Goal: Task Accomplishment & Management: Complete application form

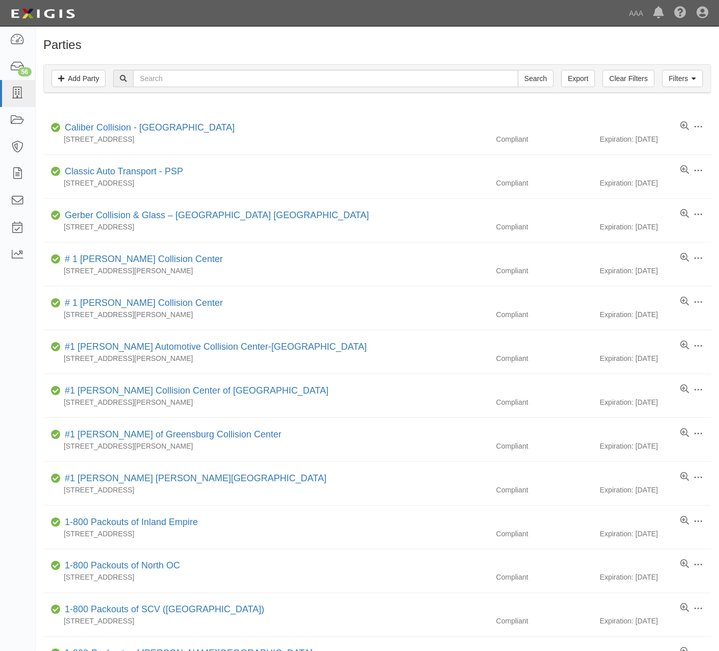
click at [419, 38] on h1 "Parties" at bounding box center [377, 44] width 668 height 13
click at [58, 74] on link "Add Party" at bounding box center [79, 78] width 54 height 17
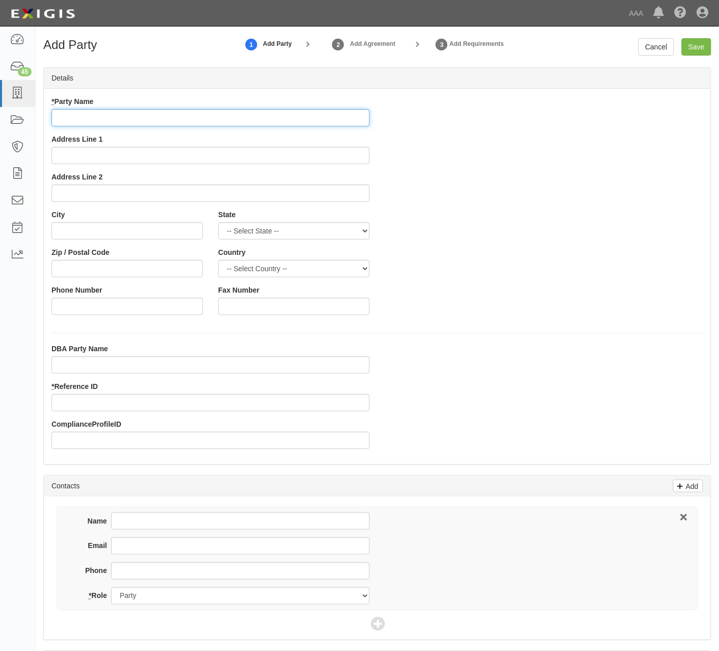
drag, startPoint x: 177, startPoint y: 115, endPoint x: 119, endPoint y: 105, distance: 59.4
click at [176, 115] on input "* Party Name" at bounding box center [211, 117] width 318 height 17
click at [166, 120] on input "* Party Name" at bounding box center [211, 117] width 318 height 17
type input "Auto Surgeons LLC"
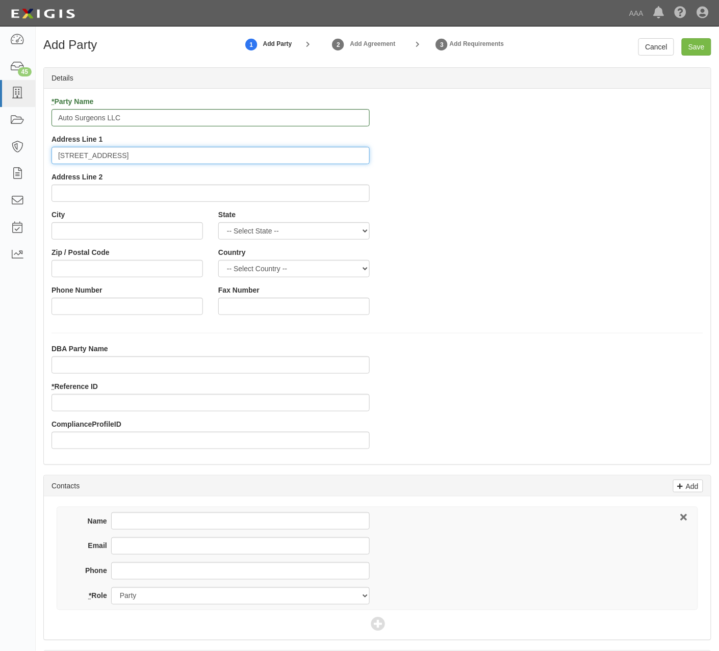
type input "5633 Kawaihau Rd"
type input "Kapaa"
select select "HI"
type input "96746"
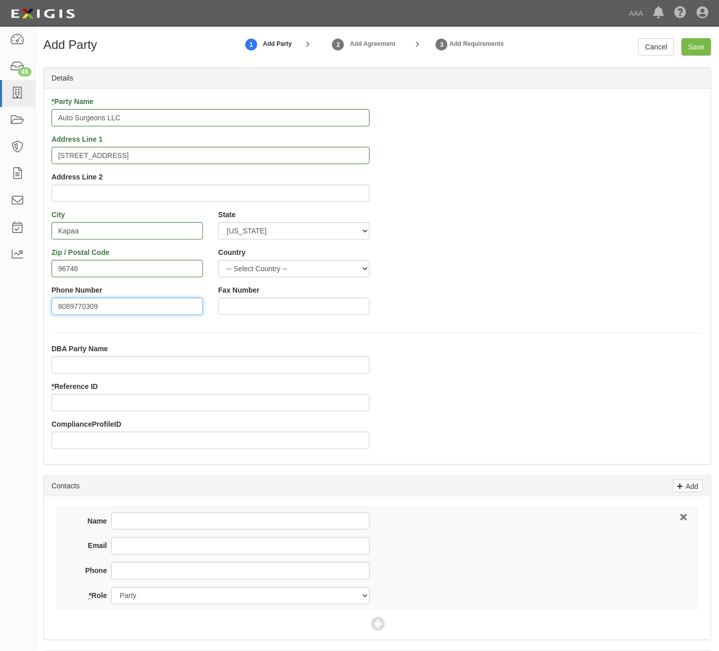
type input "8089770309"
type input "25020"
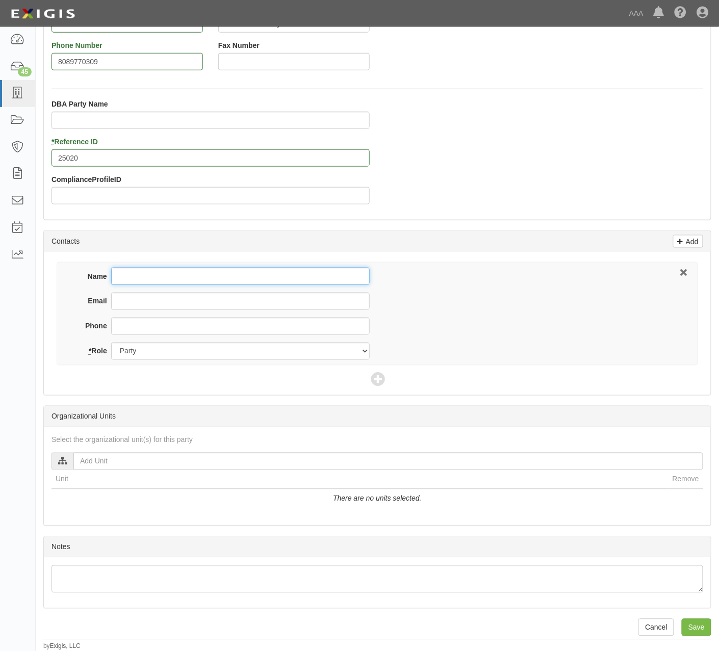
click at [152, 269] on input "Name" at bounding box center [240, 276] width 259 height 17
type input "Samson Raposo"
drag, startPoint x: 270, startPoint y: 298, endPoint x: 277, endPoint y: 295, distance: 8.0
click at [270, 298] on input "Email" at bounding box center [240, 301] width 259 height 17
paste input "autosurgeonskauai@autosurgeonskauai.com"
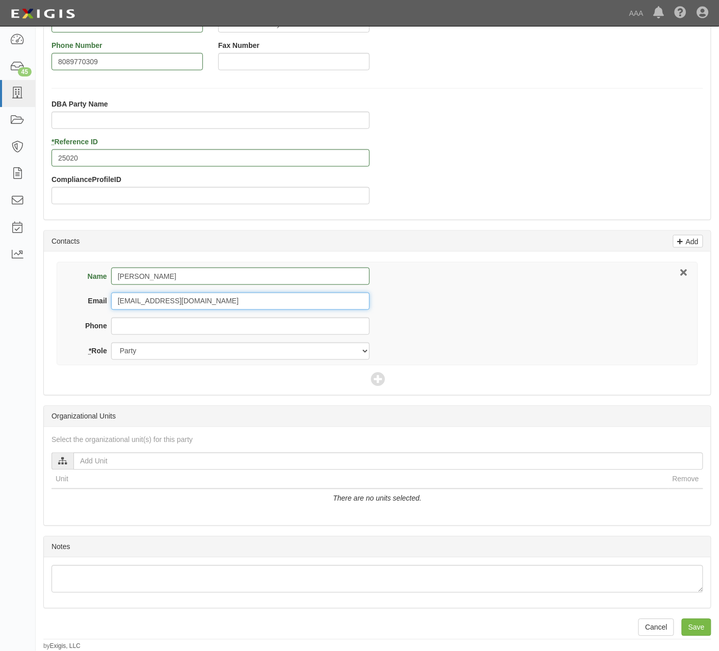
type input "autosurgeonskauai@autosurgeonskauai.com"
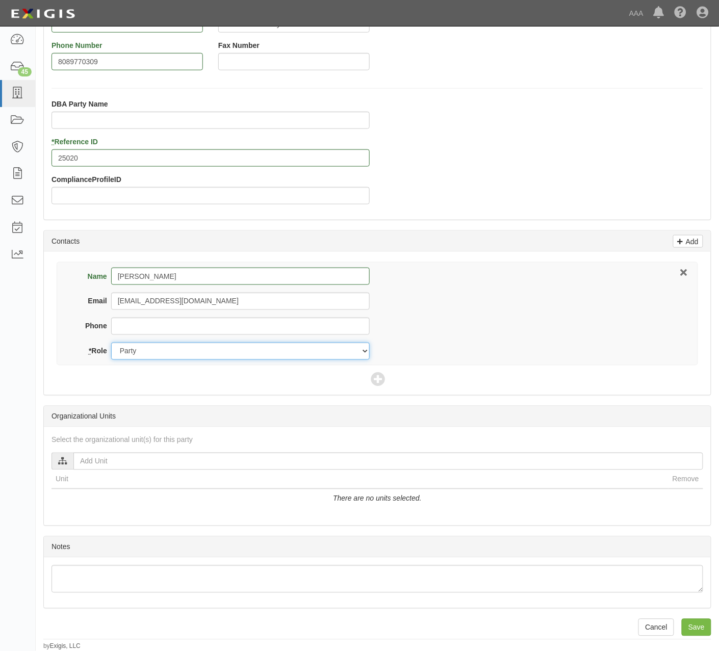
click at [182, 351] on select "Party Broker Other" at bounding box center [240, 351] width 259 height 17
click at [111, 343] on select "Party Broker Other" at bounding box center [240, 351] width 259 height 17
click at [371, 375] on icon at bounding box center [378, 380] width 14 height 14
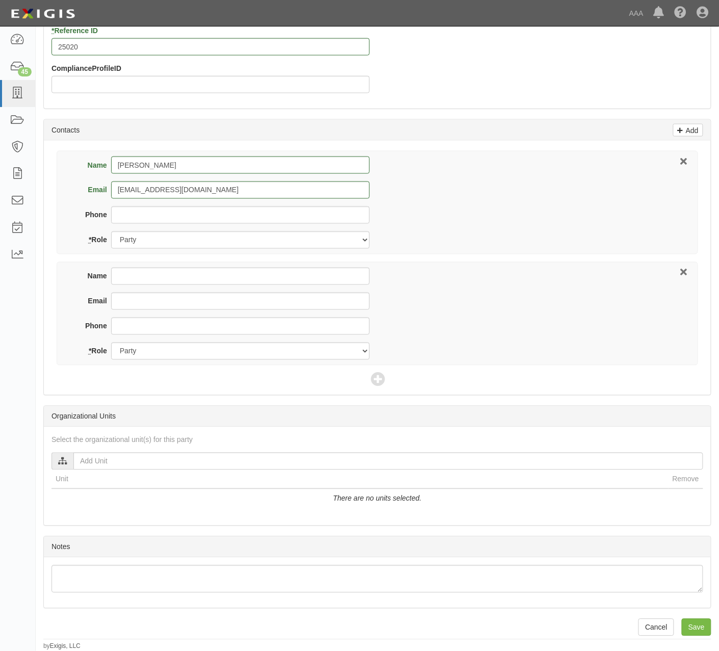
scroll to position [359, 0]
click at [182, 268] on input "Name" at bounding box center [240, 276] width 259 height 17
type input "Tom Mellor"
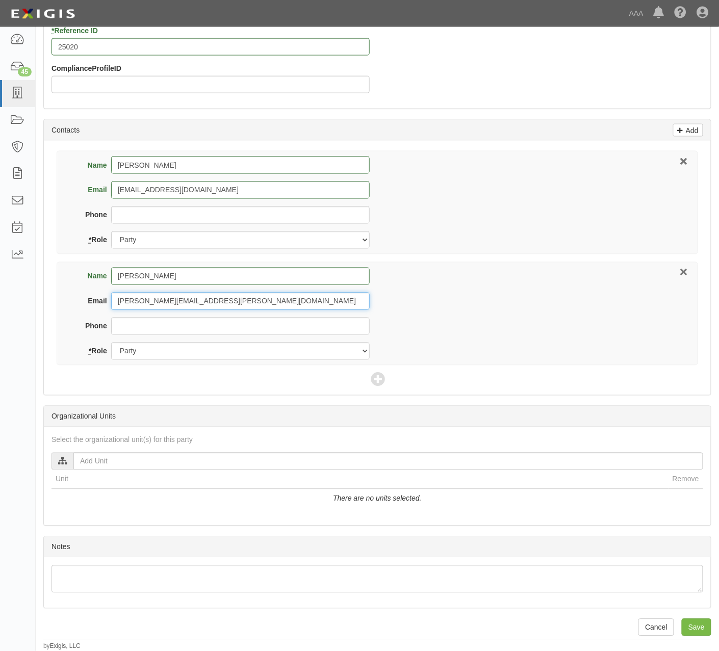
type input "Mellor.Tom@ace.aaa.com"
select select "Other"
click at [378, 378] on icon at bounding box center [378, 380] width 14 height 14
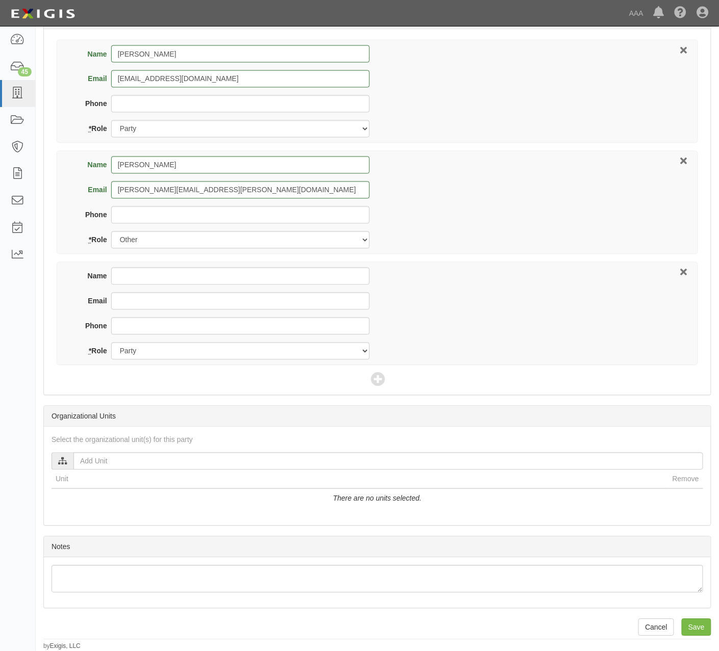
scroll to position [470, 0]
click at [151, 278] on input "Name" at bounding box center [240, 276] width 259 height 17
click at [608, 239] on div "Name Tom Mellor Email Mellor.Tom@ace.aaa.com Phone * Role Party Broker Other" at bounding box center [378, 203] width 642 height 104
click at [162, 276] on input "Name" at bounding box center [240, 276] width 259 height 17
type input "F"
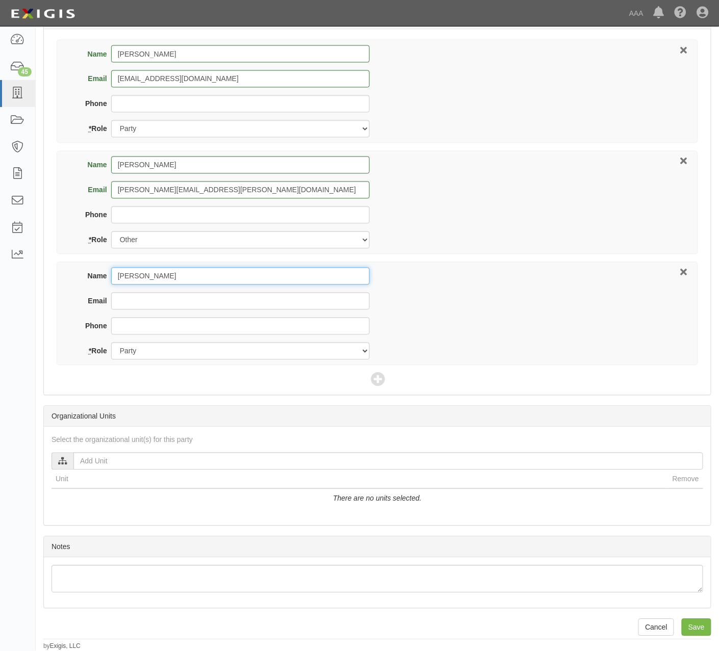
type input "Susan M Perreira"
click at [143, 296] on input "Email" at bounding box center [240, 301] width 259 height 17
click at [134, 302] on input "Email" at bounding box center [240, 301] width 259 height 17
paste input "Sperreira17@yahoo.com"
type input "Sperreira17@yahoo.com"
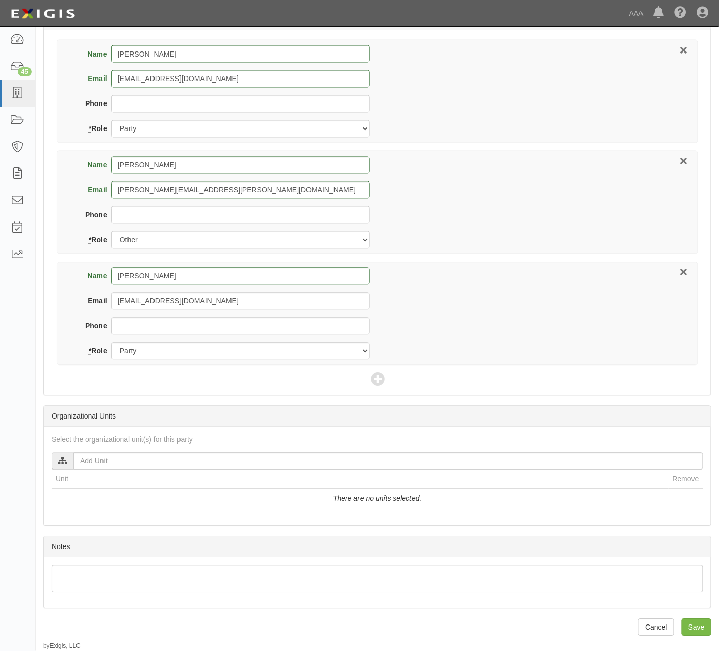
click at [164, 335] on div "Phone" at bounding box center [222, 330] width 295 height 25
click at [144, 352] on select "Party Broker Other" at bounding box center [240, 351] width 259 height 17
select select "Broker"
click at [111, 343] on select "Party Broker Other" at bounding box center [240, 351] width 259 height 17
click at [466, 315] on div "Name Susan M Perreira Email Sperreira17@yahoo.com Phone * Role Party Broker Oth…" at bounding box center [378, 314] width 642 height 104
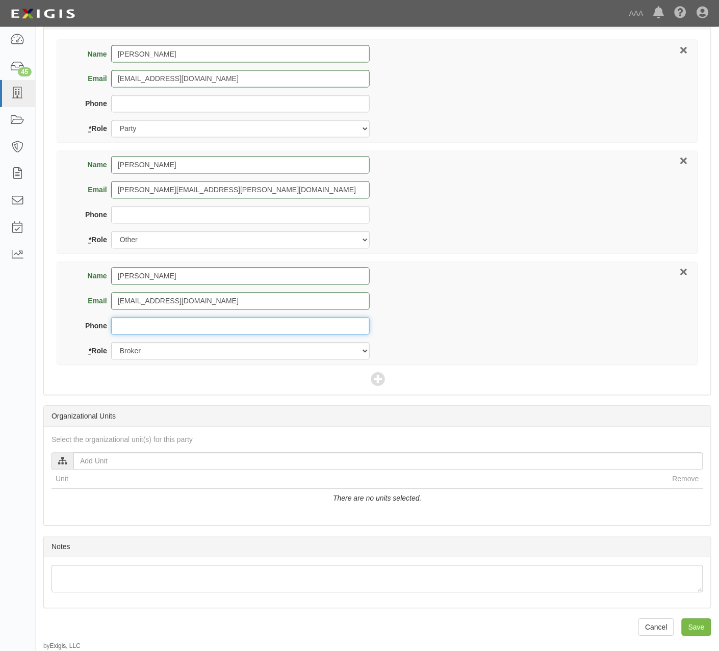
click at [199, 318] on input "Phone" at bounding box center [240, 326] width 259 height 17
click at [141, 325] on input "Phone" at bounding box center [240, 326] width 259 height 17
paste input "(808) 245-8508"
type input "(808) 245-8508"
click at [574, 315] on div "Name Susan M Perreira Email Sperreira17@yahoo.com Phone (808) 245-8508 * Role P…" at bounding box center [378, 314] width 642 height 104
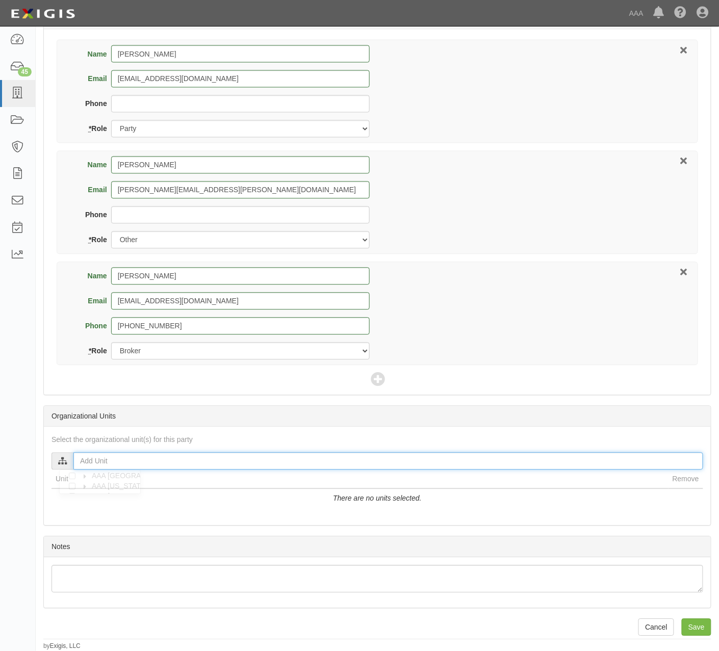
click at [156, 456] on input "text" at bounding box center [388, 461] width 630 height 17
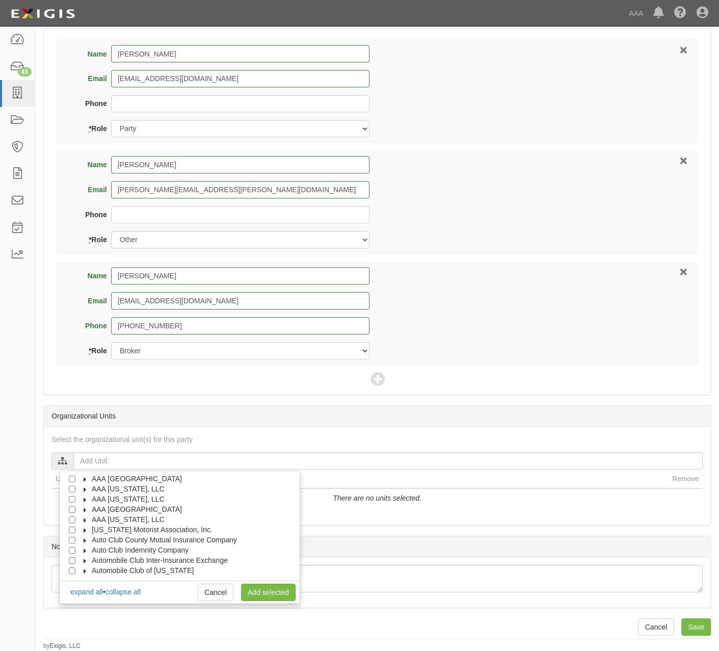
click at [85, 488] on icon at bounding box center [85, 490] width 7 height 5
click at [92, 499] on icon at bounding box center [94, 500] width 7 height 5
click at [90, 520] on input "Approved Automotive Repair (AAR)" at bounding box center [90, 520] width 7 height 7
checkbox input "true"
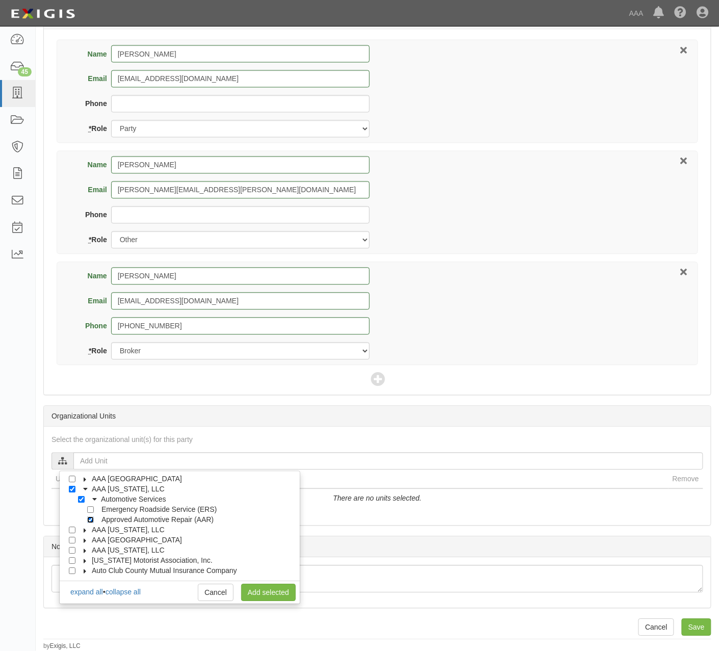
checkbox input "true"
click at [274, 590] on link "Add selected" at bounding box center [268, 592] width 55 height 17
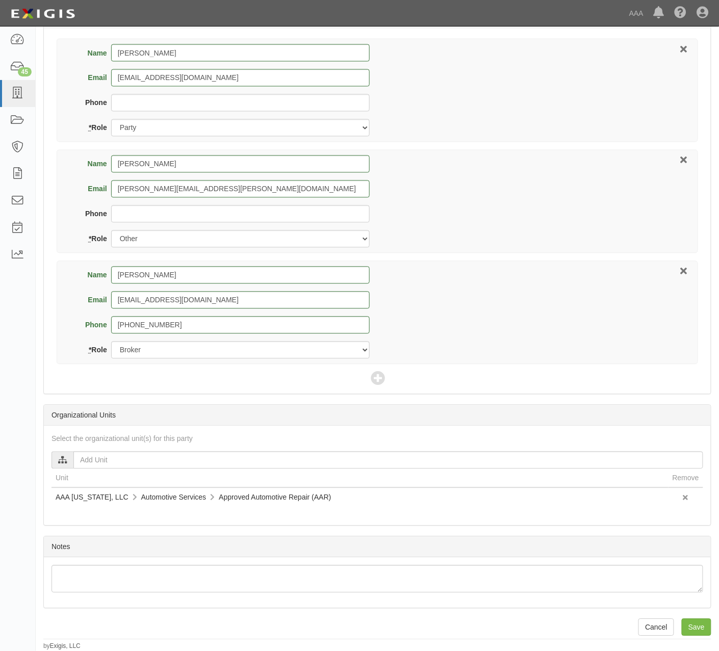
scroll to position [472, 0]
click at [695, 628] on input "Save" at bounding box center [697, 627] width 30 height 17
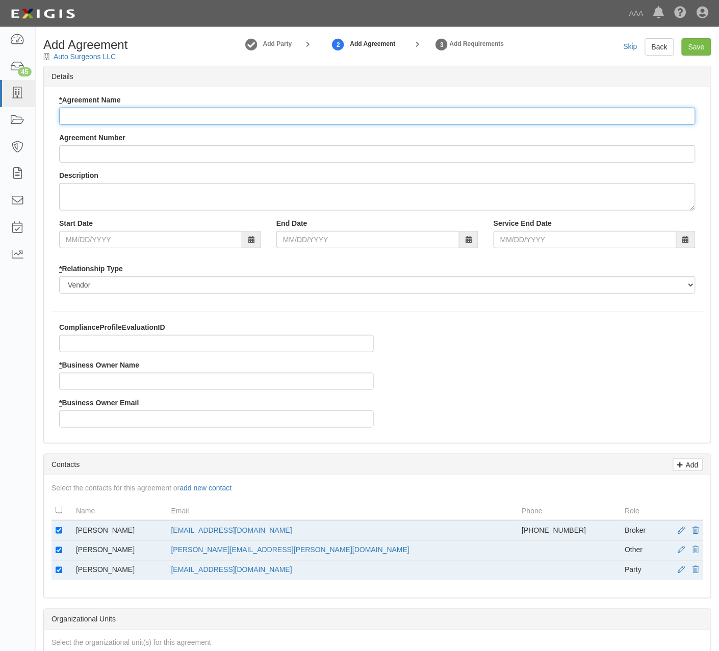
click at [158, 111] on input "* Agreement Name" at bounding box center [377, 116] width 636 height 17
type input "[US_STATE] AAR"
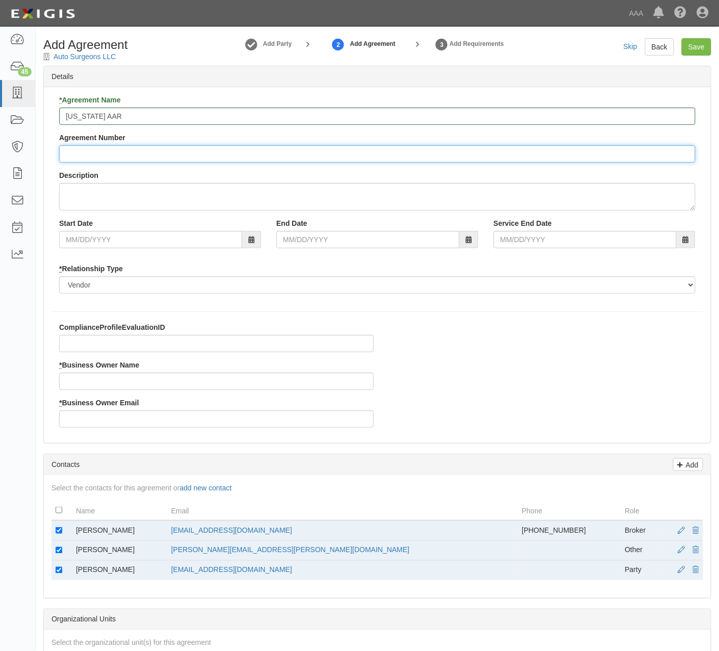
click at [150, 156] on input "Agreement Number" at bounding box center [377, 153] width 636 height 17
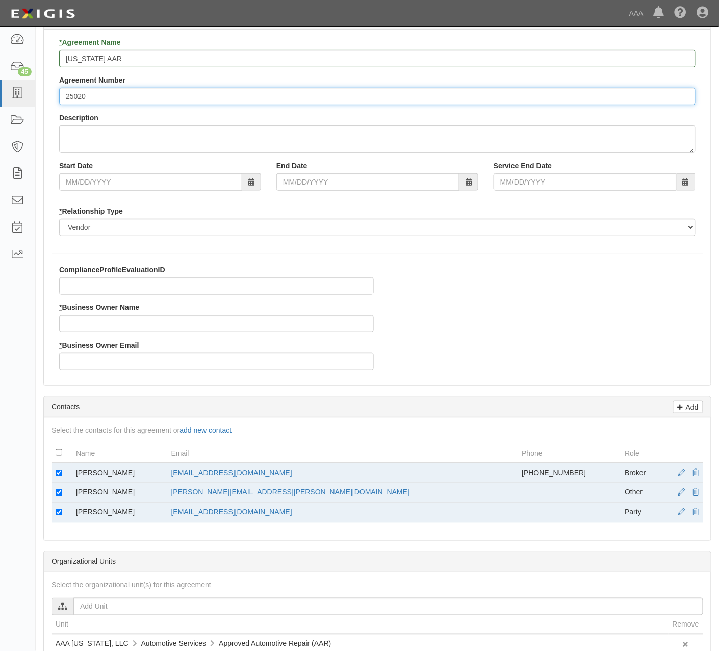
scroll to position [136, 0]
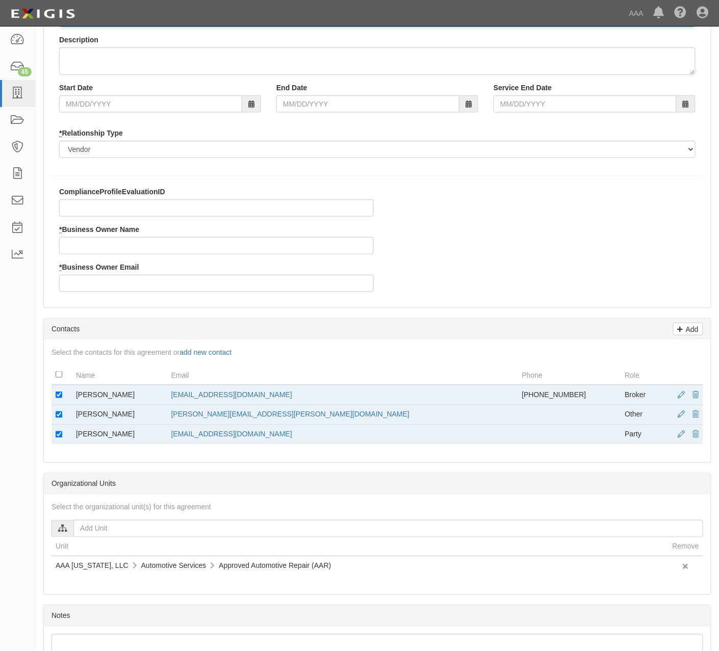
type input "25020"
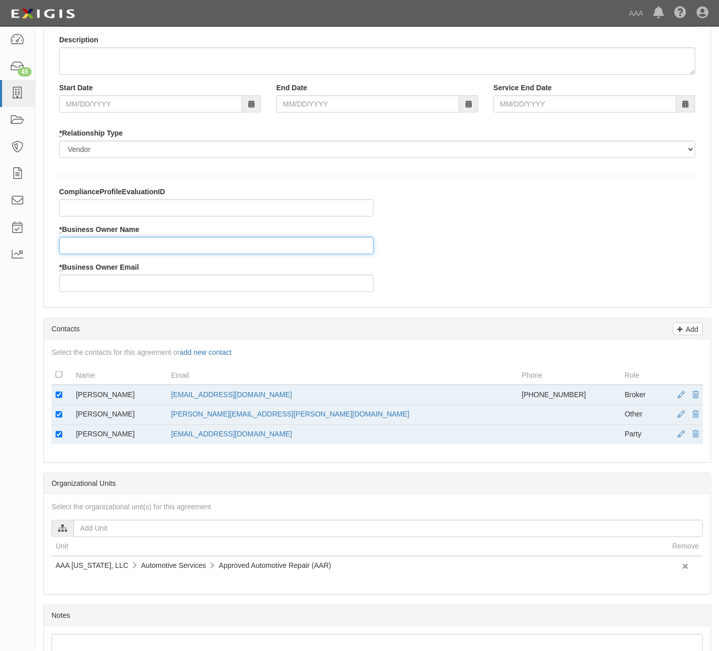
click at [186, 251] on input "* Business Owner Name" at bounding box center [216, 245] width 315 height 17
drag, startPoint x: 304, startPoint y: 417, endPoint x: 199, endPoint y: 420, distance: 105.1
click at [199, 420] on td "Mellor.Tom@ace.aaa.com" at bounding box center [342, 415] width 351 height 20
copy link "Mellor.Tom@ace.aaa.com"
click at [119, 241] on input "* Business Owner Name" at bounding box center [216, 245] width 315 height 17
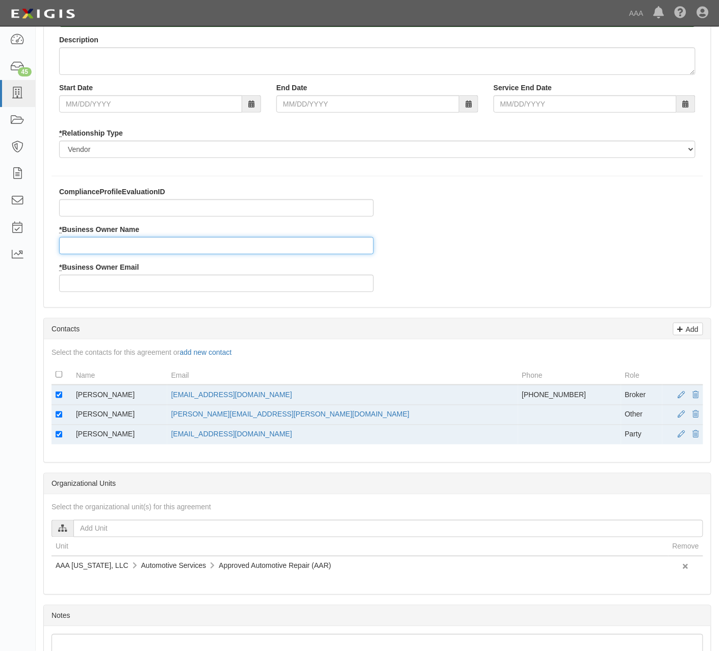
paste input "Mellor.Tom@ace.aaa.com"
drag, startPoint x: 123, startPoint y: 422, endPoint x: 54, endPoint y: 415, distance: 69.8
click at [54, 415] on tr "Tom Mellor Mellor.Tom@ace.aaa.com Other" at bounding box center [378, 415] width 652 height 20
copy tr "Tom Mellor"
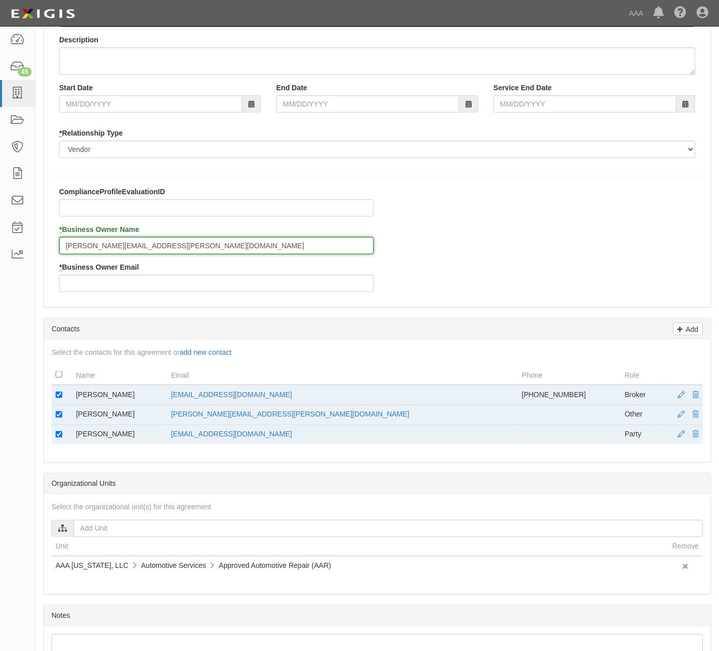
drag, startPoint x: 172, startPoint y: 249, endPoint x: 40, endPoint y: 251, distance: 132.6
click at [40, 251] on div "Add Agreement Auto Surgeons LLC Add Party 2 Add Agreement 3 Add Requirements Sk…" at bounding box center [377, 354] width 683 height 902
paste input "Tom Mellor"
click at [79, 247] on input "Tom Mellor" at bounding box center [216, 245] width 315 height 17
type input "Tom Mellor"
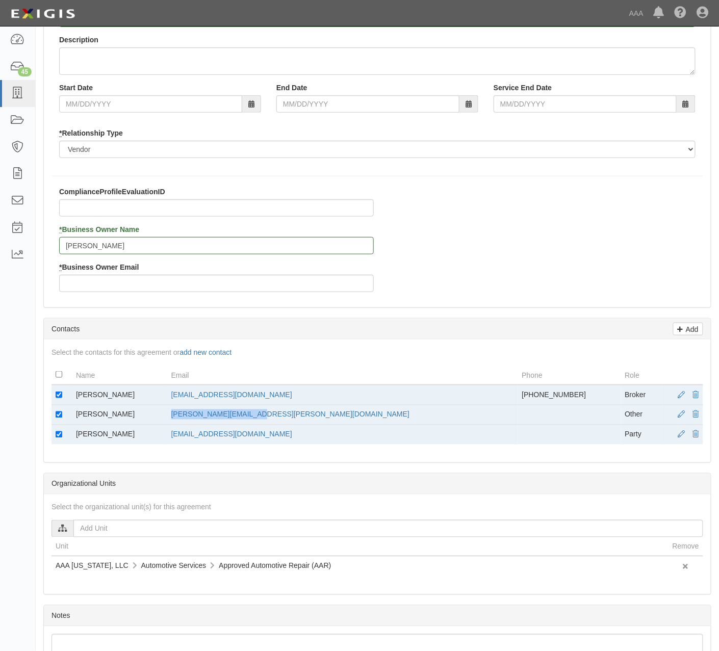
drag, startPoint x: 302, startPoint y: 414, endPoint x: 200, endPoint y: 421, distance: 102.2
click at [200, 421] on td "Mellor.Tom@ace.aaa.com" at bounding box center [342, 415] width 351 height 20
copy link "Mellor.Tom@ace.aaa.com"
click at [151, 278] on input "* Business Owner Email" at bounding box center [216, 283] width 315 height 17
paste input "Mellor.Tom@ace.aaa.com"
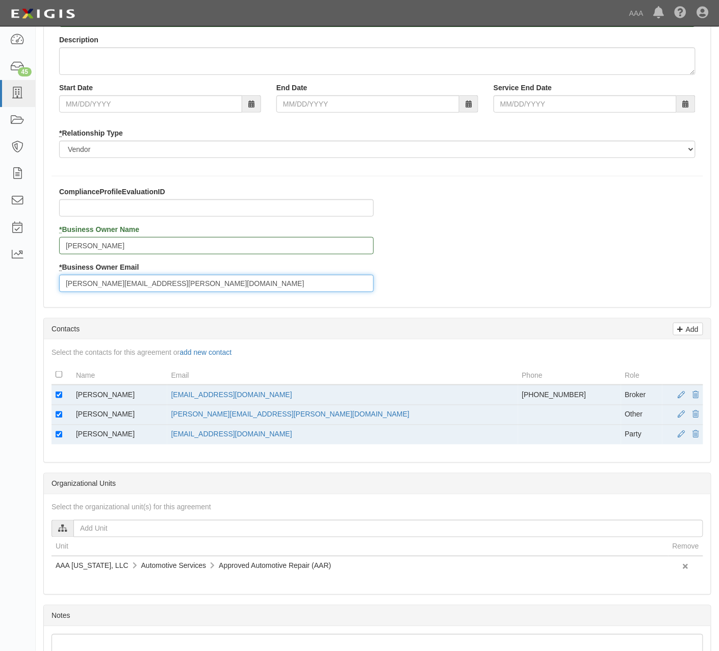
type input "Mellor.Tom@ace.aaa.com"
click at [56, 442] on td at bounding box center [62, 435] width 20 height 20
click at [60, 437] on input "checkbox" at bounding box center [59, 434] width 7 height 7
checkbox input "false"
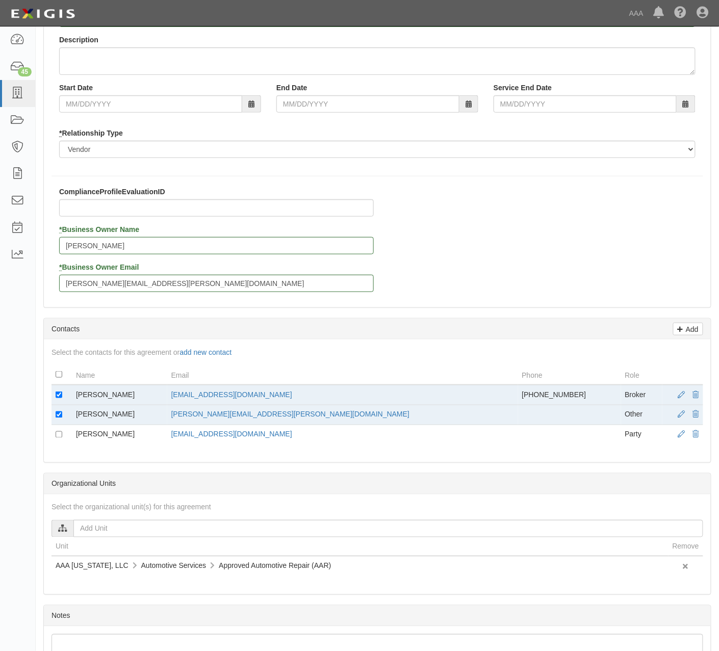
click at [423, 304] on div "* Agreement Name Hawaii AAR Agreement Number 25020 Description Start Date End D…" at bounding box center [377, 130] width 667 height 356
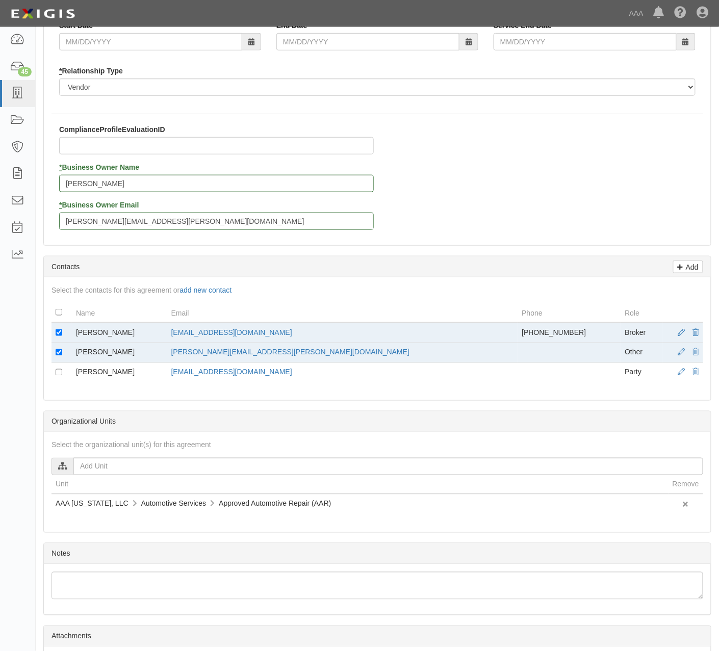
scroll to position [292, 0]
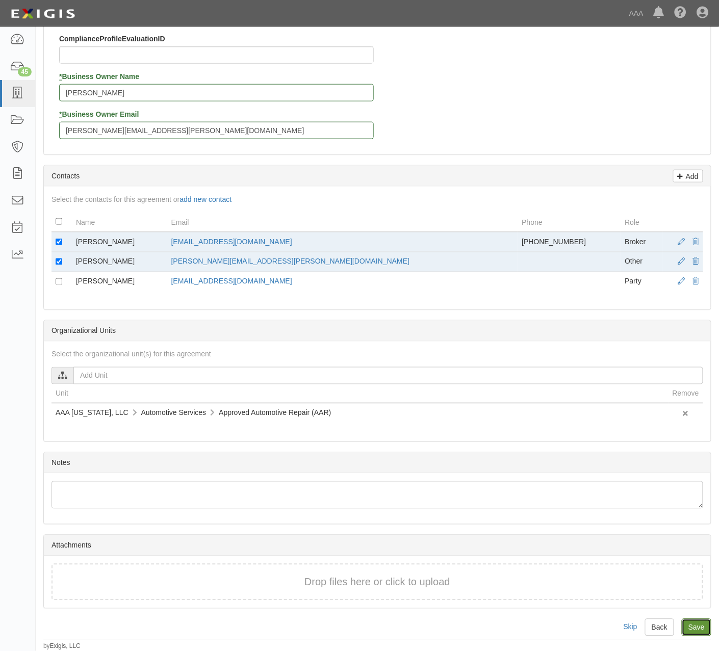
click at [702, 622] on input "Save" at bounding box center [697, 627] width 30 height 17
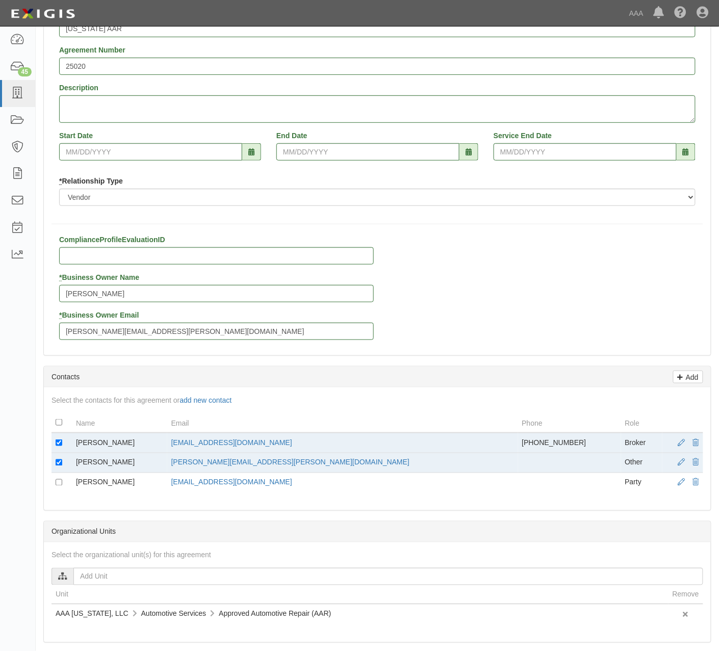
scroll to position [0, 0]
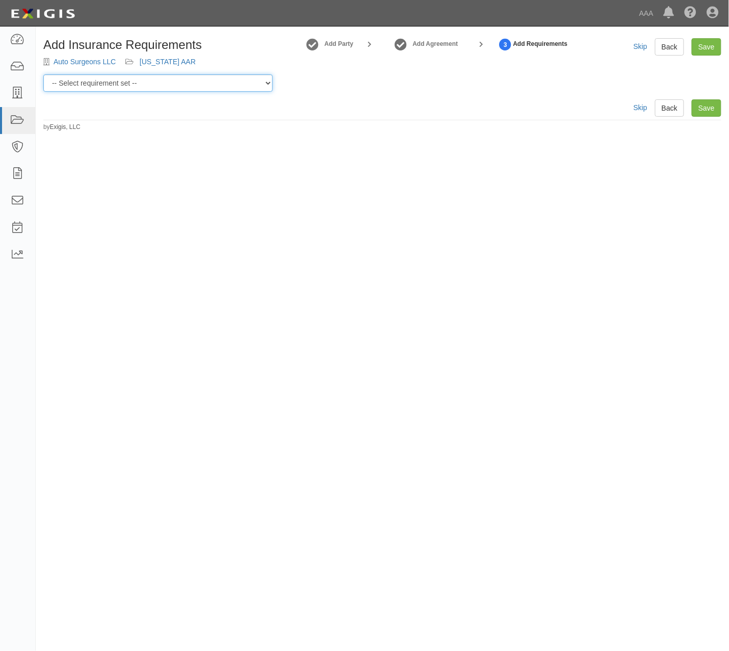
click at [260, 84] on select "-- Select requirement set -- AAA East Central AAR AAA East Central ERS AAA East…" at bounding box center [157, 82] width 229 height 17
select select "16706"
click at [43, 74] on select "-- Select requirement set -- AAA East Central AAR AAA East Central ERS AAA East…" at bounding box center [157, 82] width 229 height 17
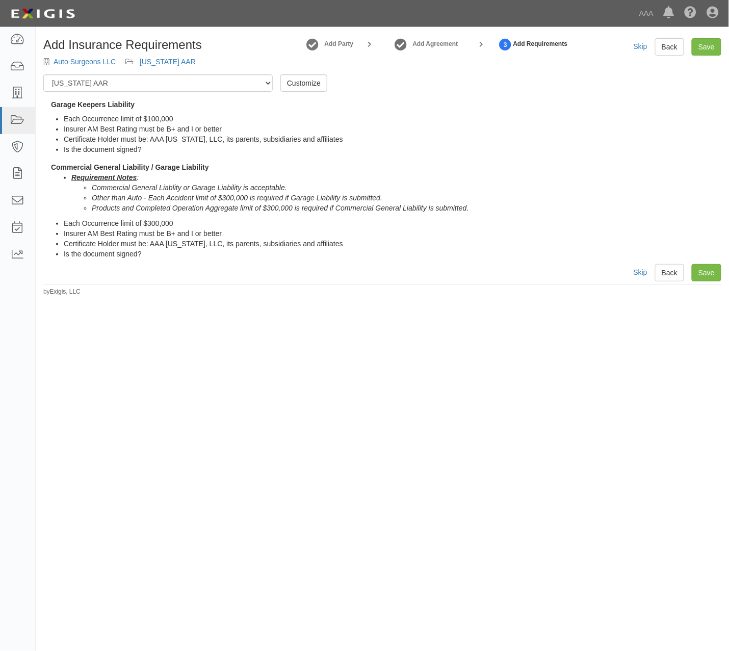
click at [459, 94] on div "Add Insurance Requirements Auto Surgeons LLC Hawaii AAR Add Party Add Agreement…" at bounding box center [382, 148] width 678 height 221
click at [710, 53] on link "Save" at bounding box center [707, 46] width 30 height 17
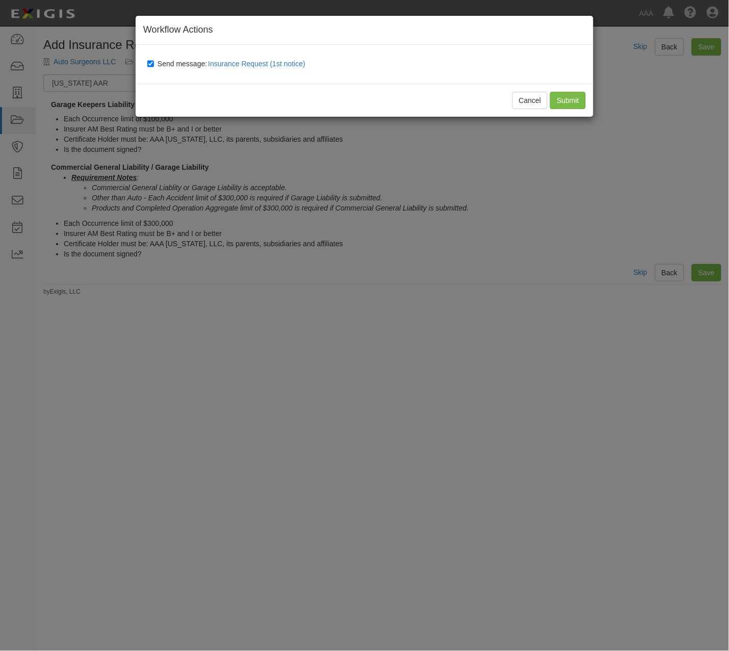
click at [177, 62] on span "Send message: Insurance Request (1st notice)" at bounding box center [234, 64] width 152 height 8
click at [154, 62] on input "Send message: Insurance Request (1st notice)" at bounding box center [150, 64] width 7 height 8
checkbox input "false"
click at [557, 98] on input "Submit" at bounding box center [568, 100] width 36 height 17
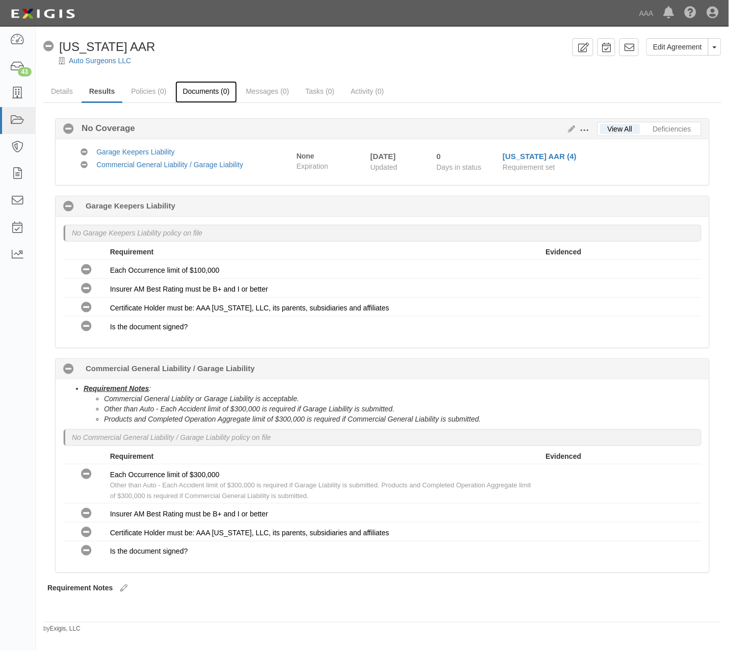
click at [200, 96] on link "Documents (0)" at bounding box center [206, 92] width 62 height 22
